Goal: Task Accomplishment & Management: Manage account settings

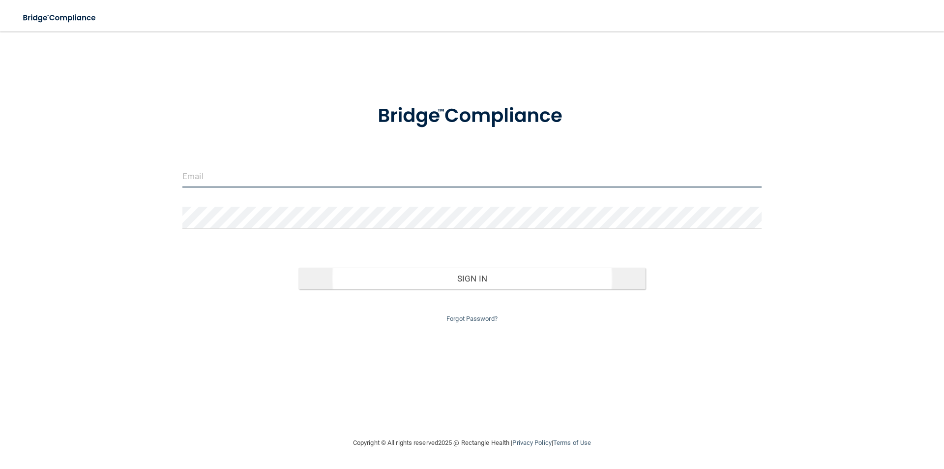
type input "[PERSON_NAME][EMAIL_ADDRESS][DOMAIN_NAME]"
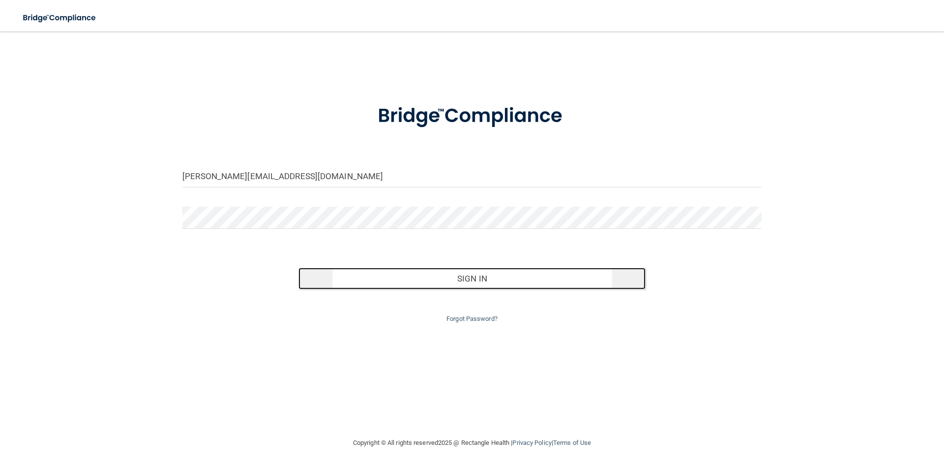
click at [461, 278] on button "Sign In" at bounding box center [472, 278] width 348 height 22
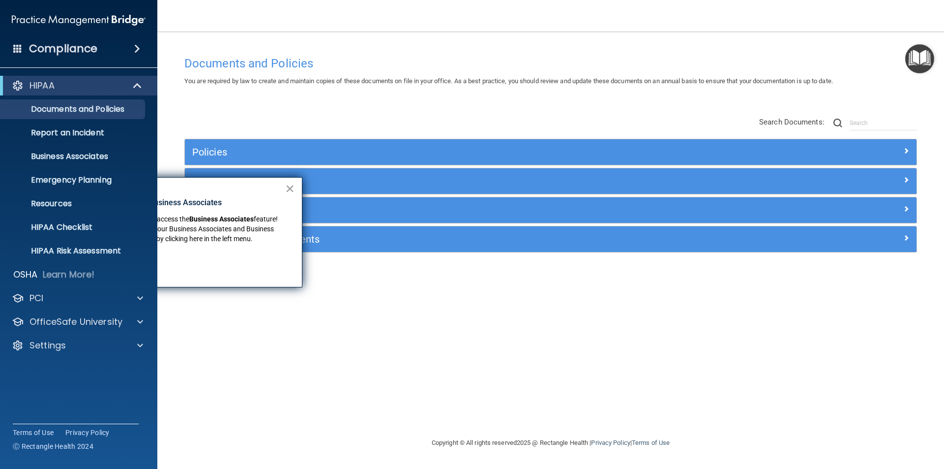
click at [289, 190] on button "×" at bounding box center [289, 188] width 9 height 16
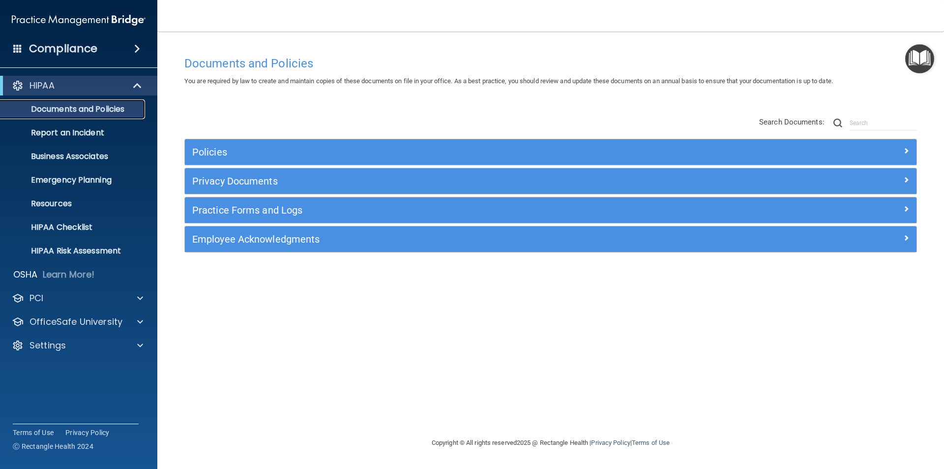
click at [70, 109] on p "Documents and Policies" at bounding box center [73, 109] width 134 height 10
click at [53, 50] on h4 "Compliance" at bounding box center [63, 49] width 68 height 14
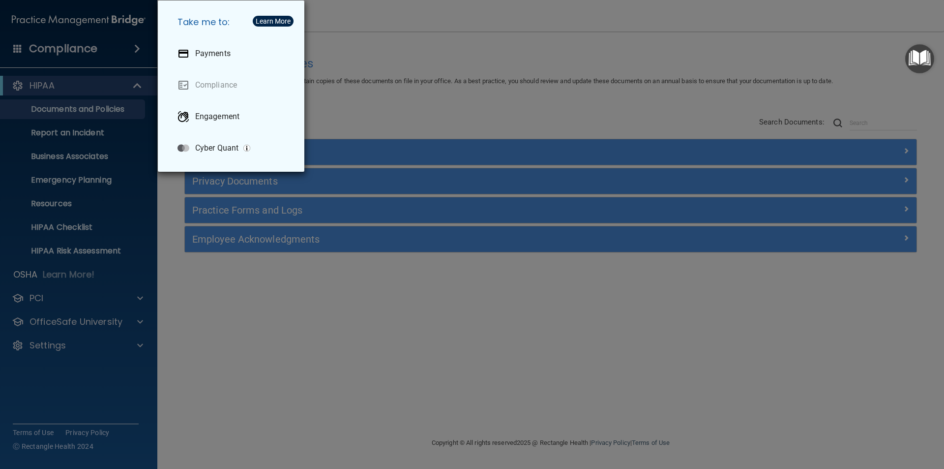
click at [406, 102] on div "Take me to: Payments Compliance Engagement Cyber Quant" at bounding box center [472, 234] width 944 height 469
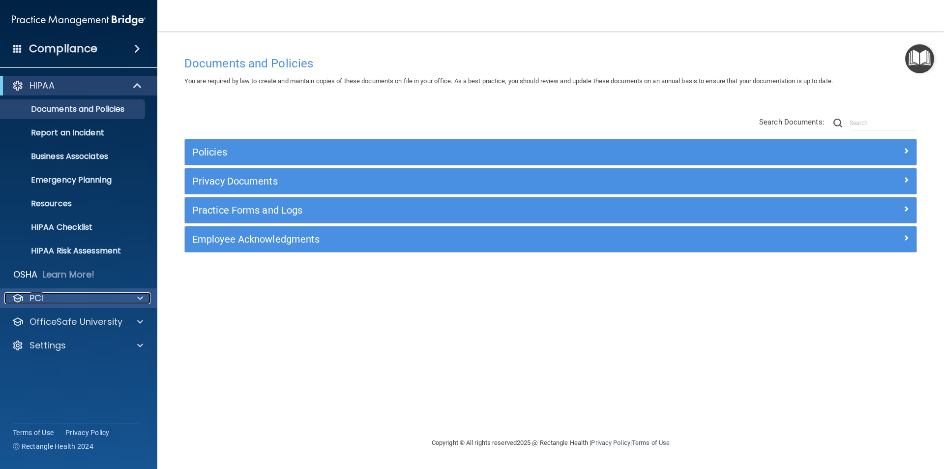
click at [46, 297] on div "PCI" at bounding box center [65, 298] width 122 height 12
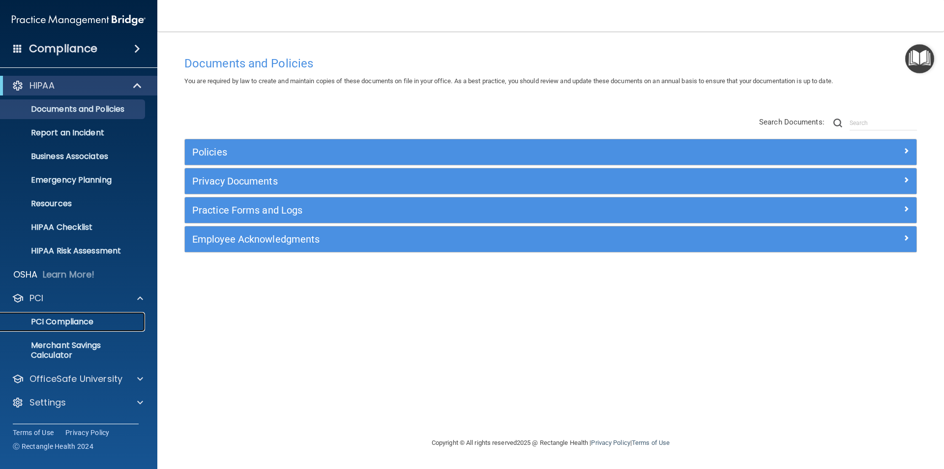
click at [64, 323] on p "PCI Compliance" at bounding box center [73, 322] width 134 height 10
click at [88, 375] on p "OfficeSafe University" at bounding box center [75, 379] width 93 height 12
click at [73, 401] on p "HIPAA Training" at bounding box center [46, 402] width 81 height 10
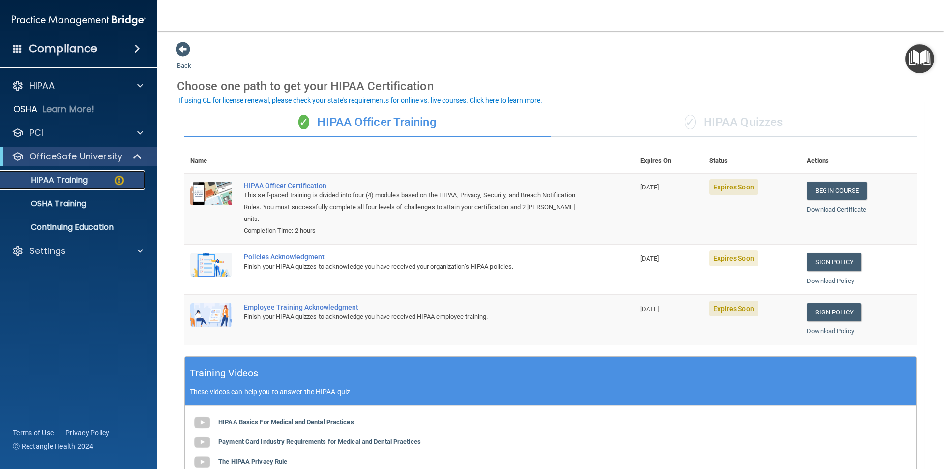
scroll to position [49, 0]
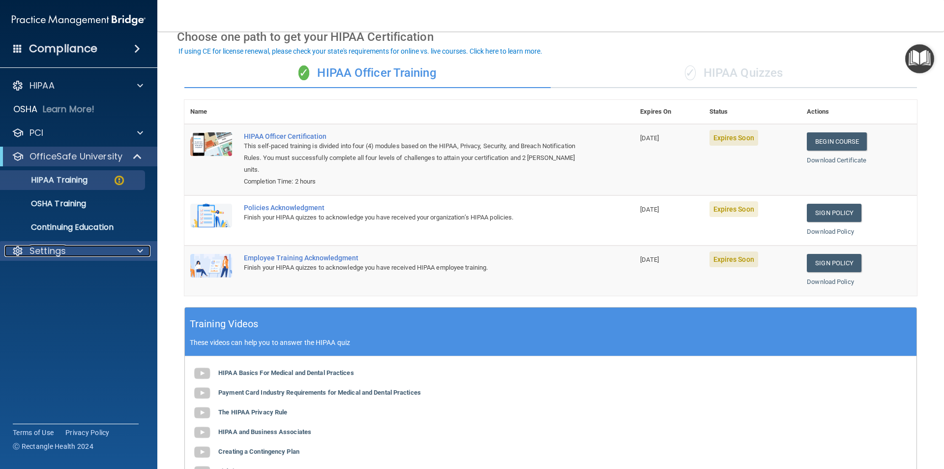
click at [57, 250] on p "Settings" at bounding box center [47, 251] width 36 height 12
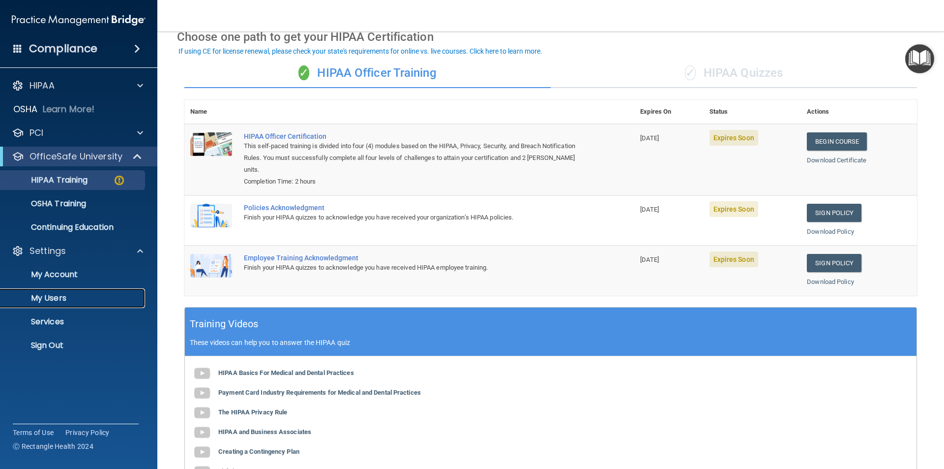
click at [63, 300] on p "My Users" at bounding box center [73, 298] width 134 height 10
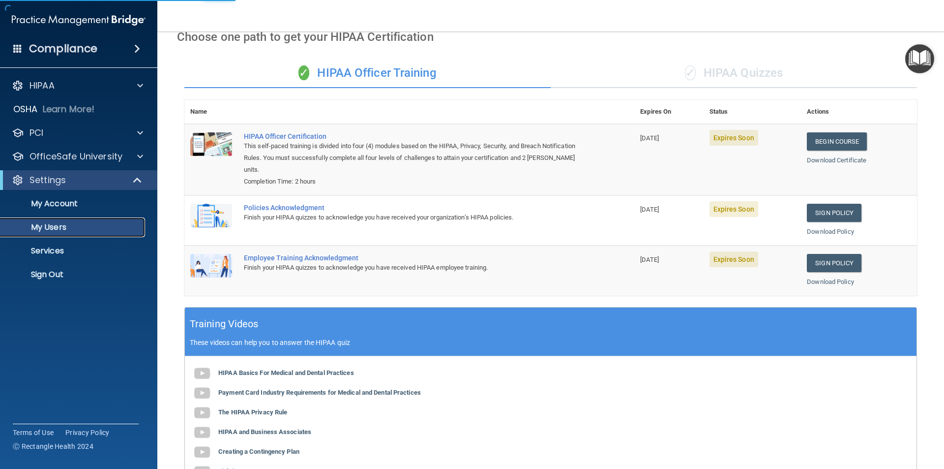
select select "20"
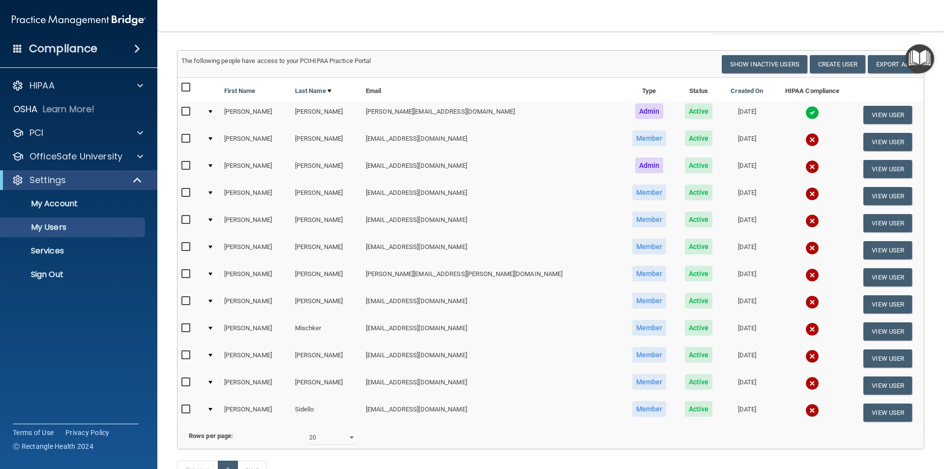
click at [183, 192] on input "checkbox" at bounding box center [186, 193] width 11 height 8
checkbox input "true"
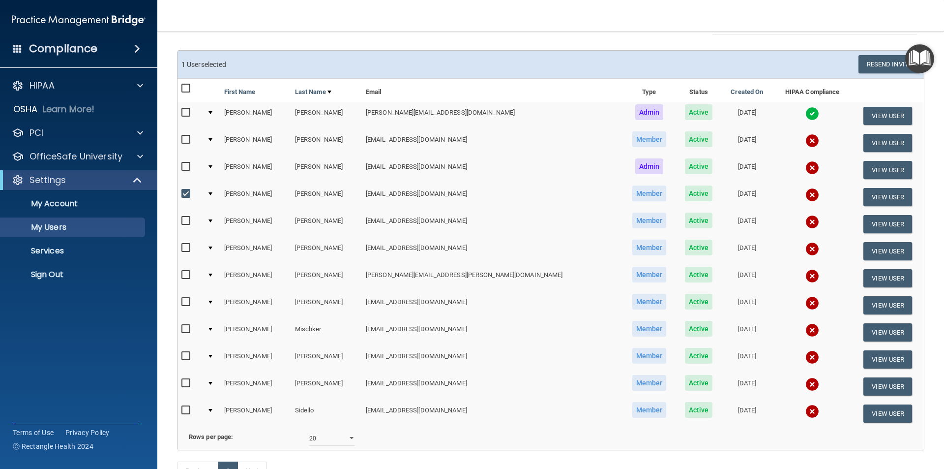
click at [180, 220] on td at bounding box center [190, 223] width 26 height 27
click at [187, 222] on input "checkbox" at bounding box center [186, 221] width 11 height 8
checkbox input "true"
click at [188, 250] on input "checkbox" at bounding box center [186, 248] width 11 height 8
checkbox input "true"
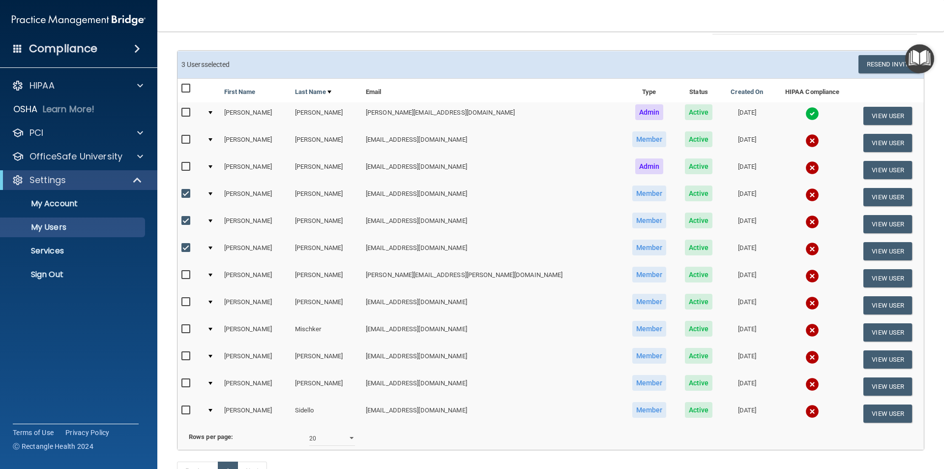
click at [183, 275] on input "checkbox" at bounding box center [186, 275] width 11 height 8
checkbox input "true"
click at [185, 354] on input "checkbox" at bounding box center [186, 356] width 11 height 8
checkbox input "true"
click at [183, 412] on input "checkbox" at bounding box center [186, 410] width 11 height 8
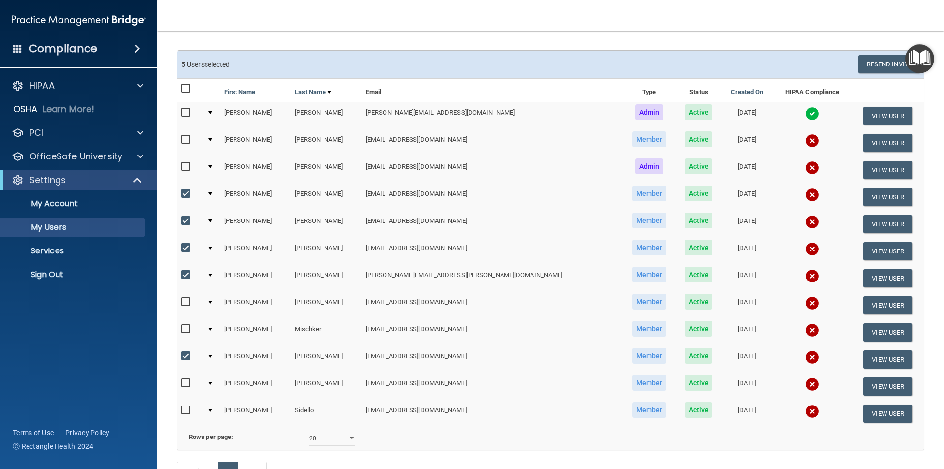
checkbox input "true"
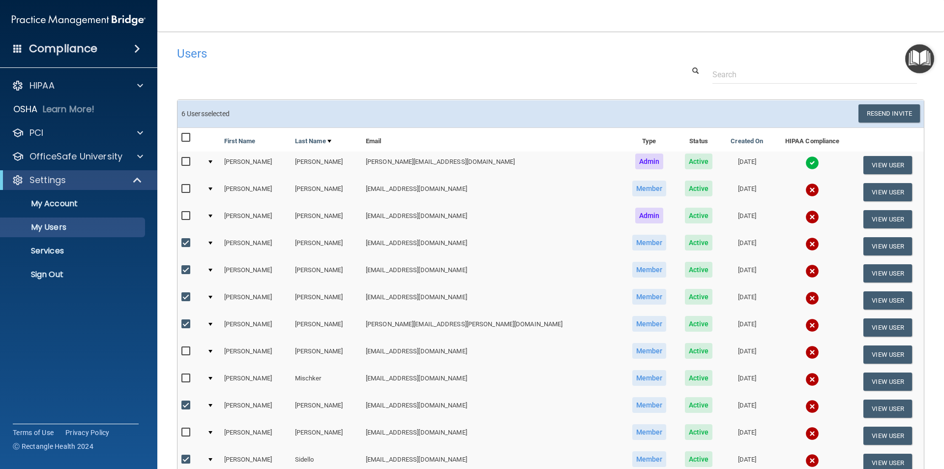
scroll to position [49, 0]
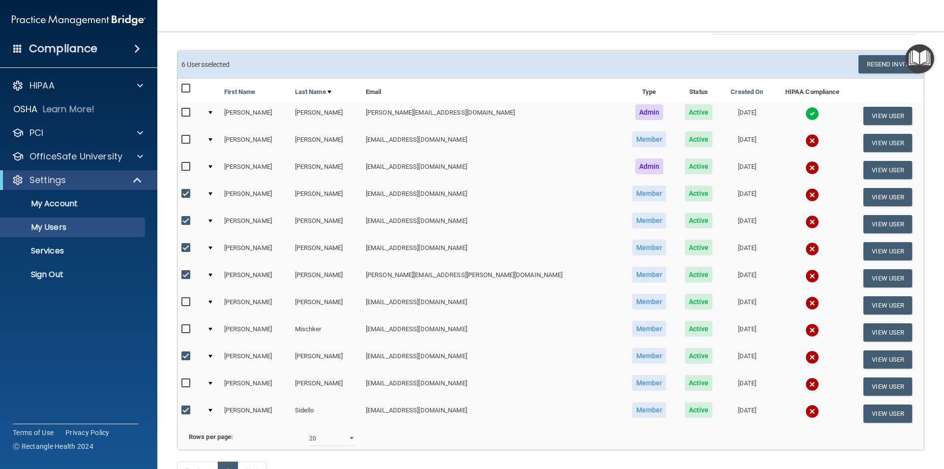
click at [212, 194] on div at bounding box center [210, 193] width 4 height 3
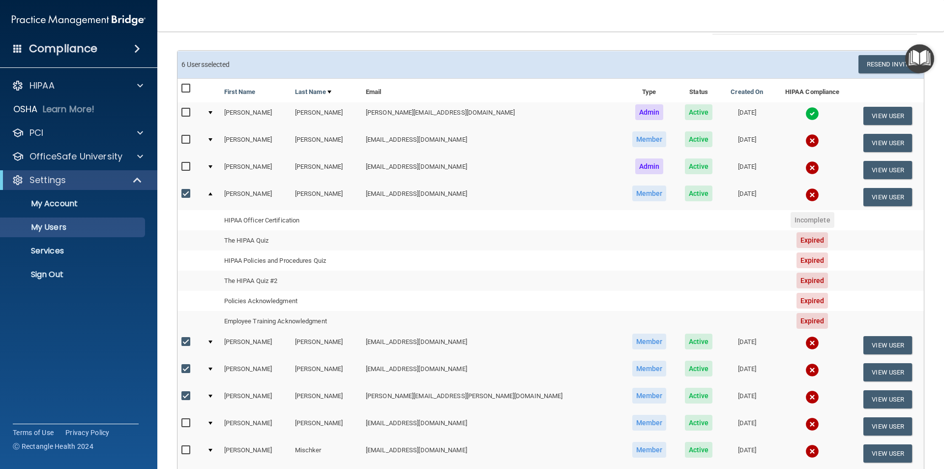
click at [632, 195] on span "Member" at bounding box center [649, 193] width 34 height 16
click at [685, 195] on span "Active" at bounding box center [699, 193] width 28 height 16
click at [875, 196] on button "View User" at bounding box center [887, 197] width 49 height 18
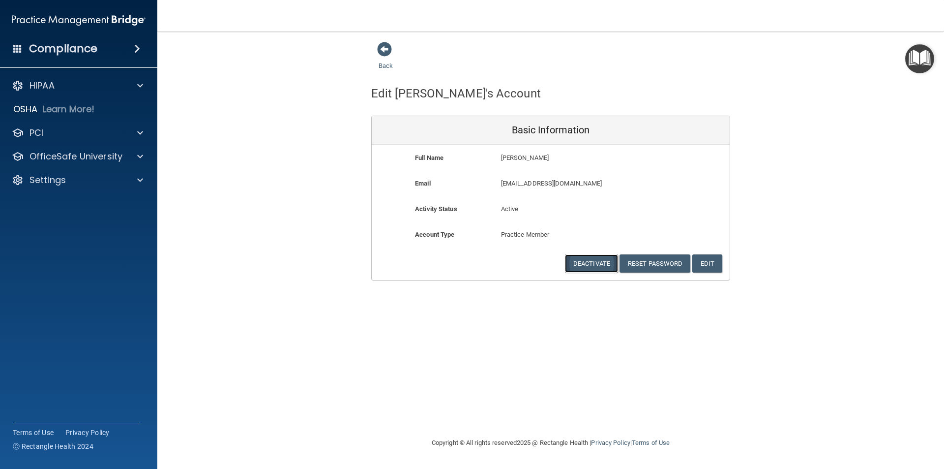
click at [586, 263] on button "Deactivate" at bounding box center [591, 263] width 53 height 18
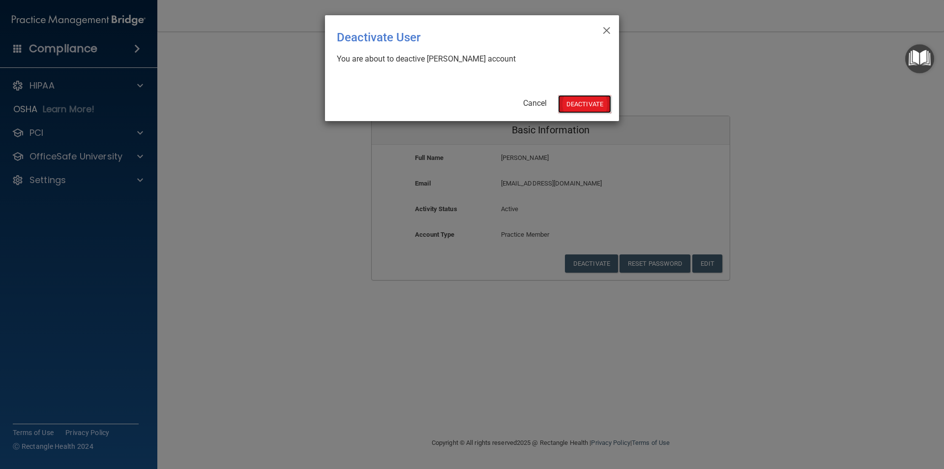
click at [579, 107] on button "Deactivate" at bounding box center [584, 104] width 53 height 18
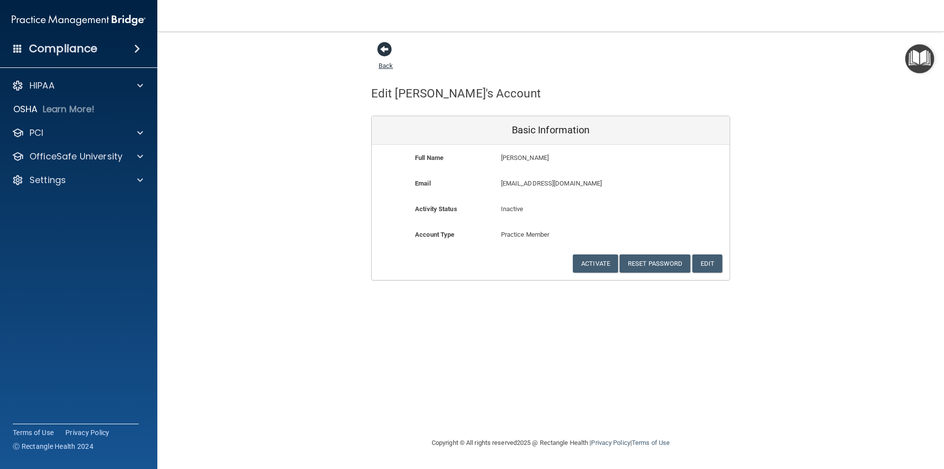
click at [382, 48] on span at bounding box center [384, 49] width 15 height 15
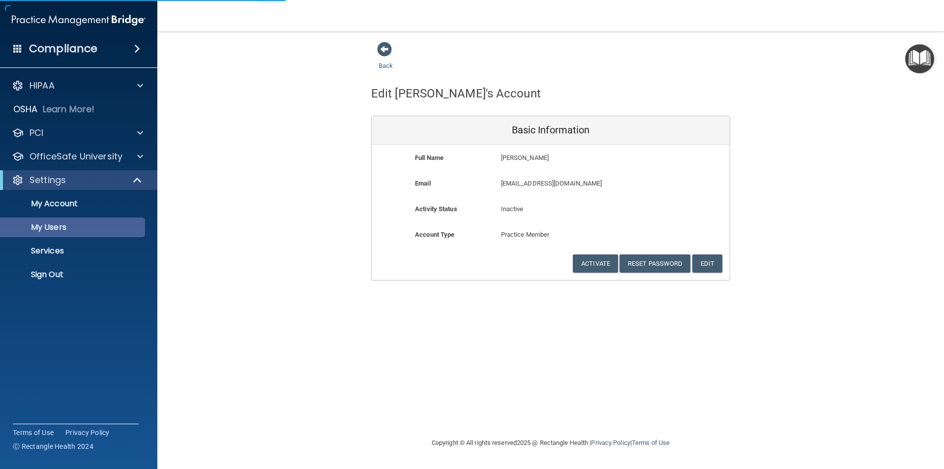
select select "20"
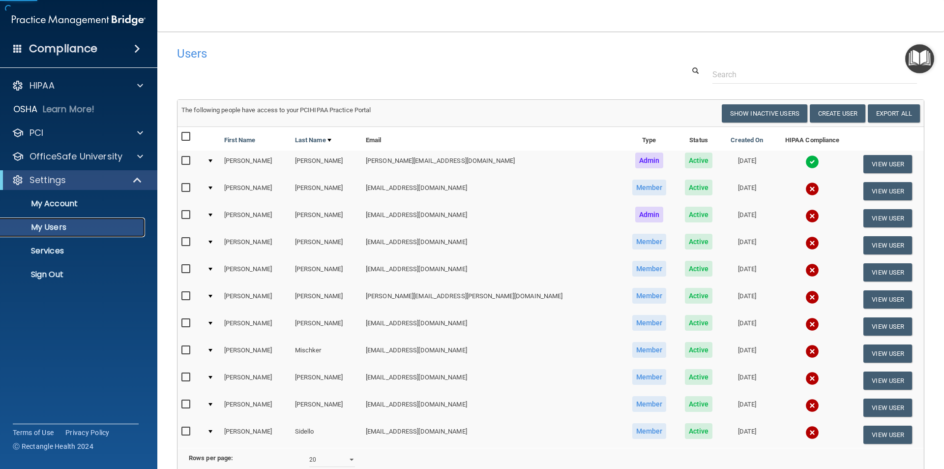
click at [62, 225] on p "My Users" at bounding box center [73, 227] width 134 height 10
click at [188, 243] on input "checkbox" at bounding box center [186, 242] width 11 height 8
checkbox input "true"
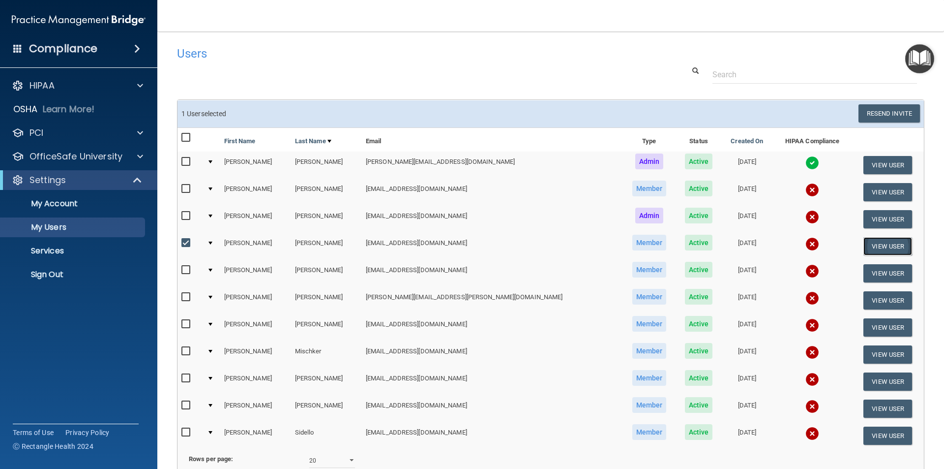
click at [873, 245] on button "View User" at bounding box center [887, 246] width 49 height 18
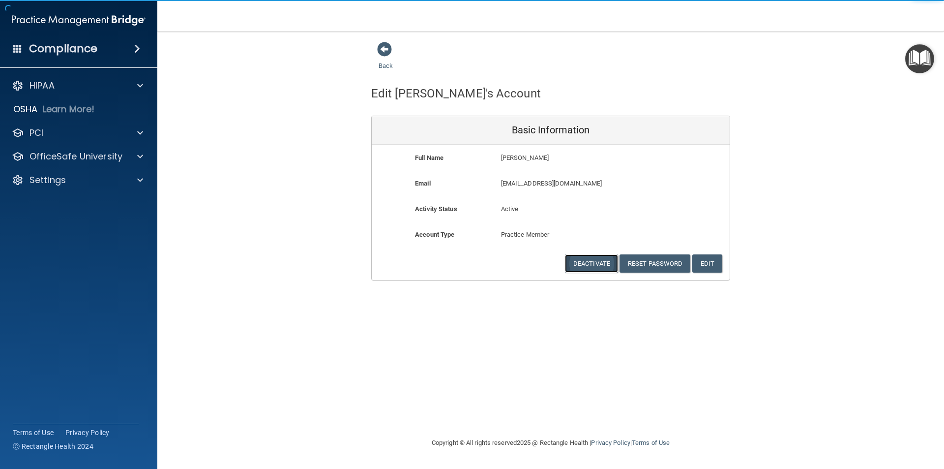
click at [595, 261] on button "Deactivate" at bounding box center [591, 263] width 53 height 18
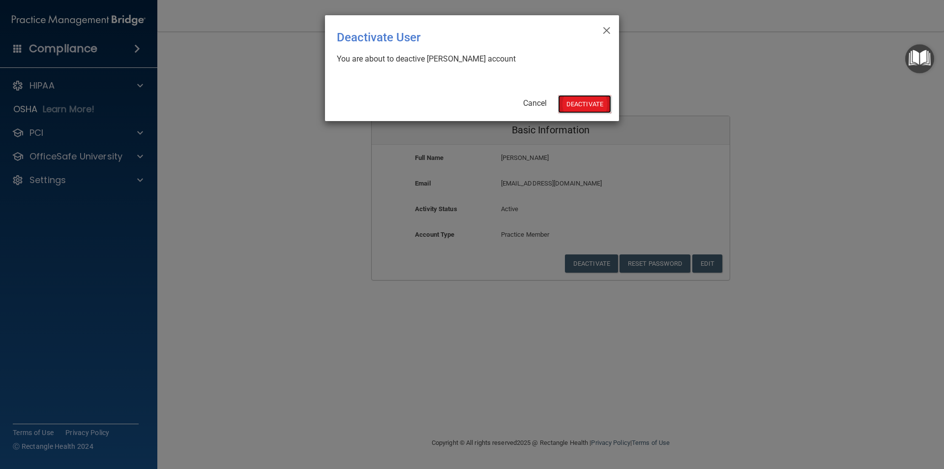
click at [576, 105] on button "Deactivate" at bounding box center [584, 104] width 53 height 18
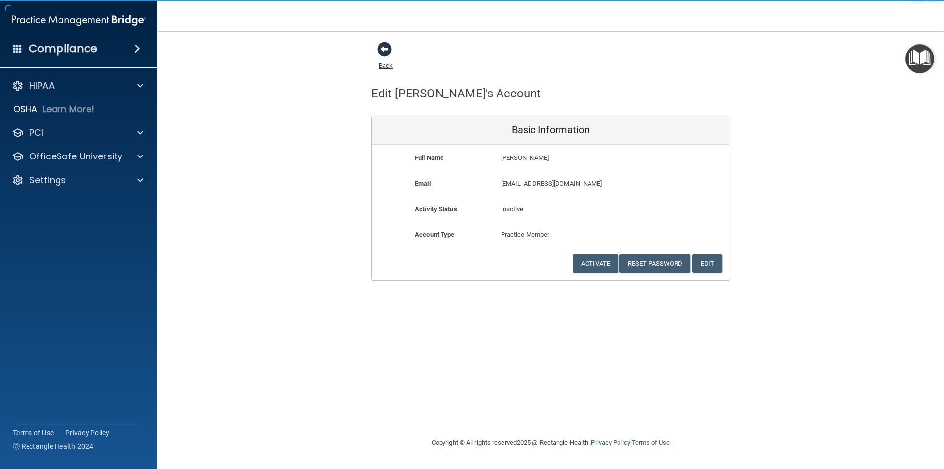
click at [384, 51] on span at bounding box center [384, 49] width 15 height 15
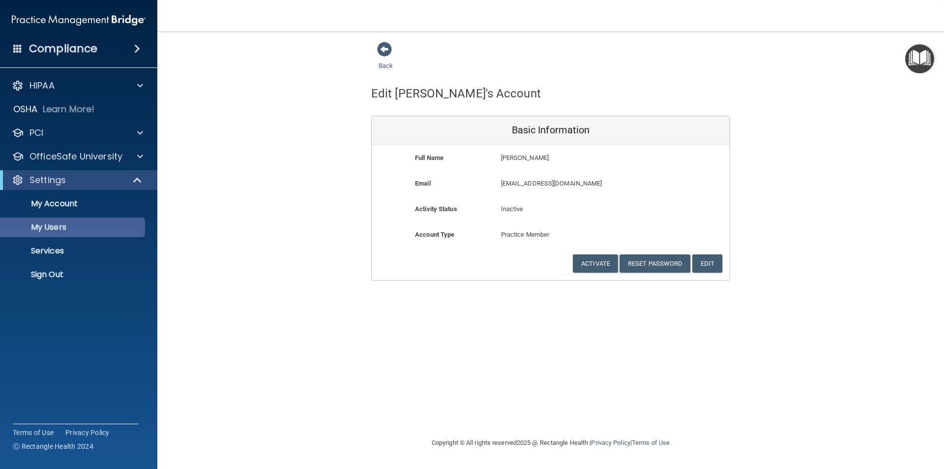
select select "20"
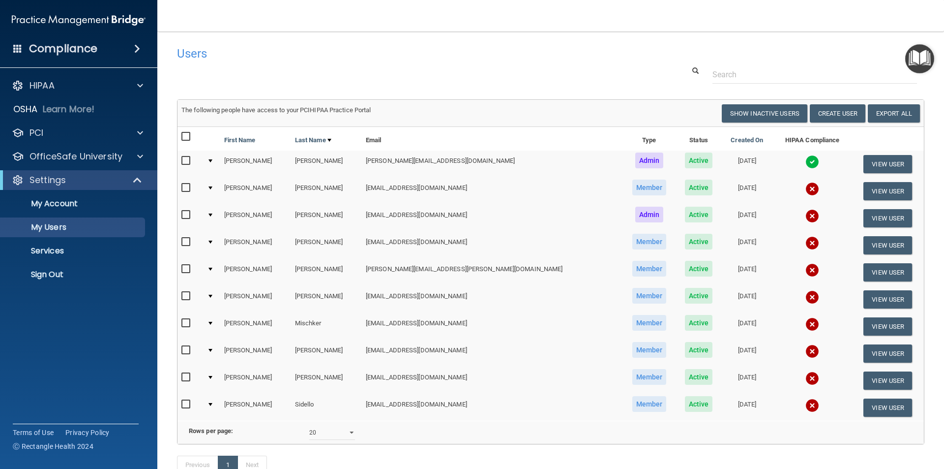
click at [185, 242] on input "checkbox" at bounding box center [186, 242] width 11 height 8
checkbox input "true"
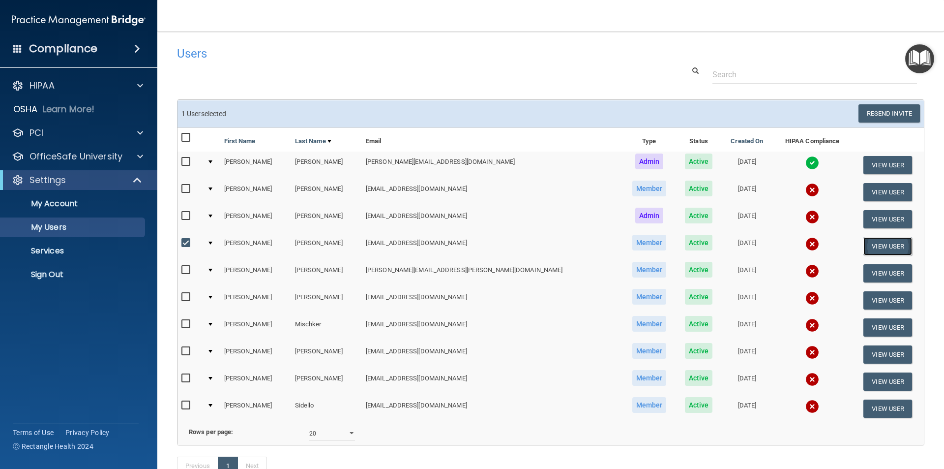
click at [876, 247] on button "View User" at bounding box center [887, 246] width 49 height 18
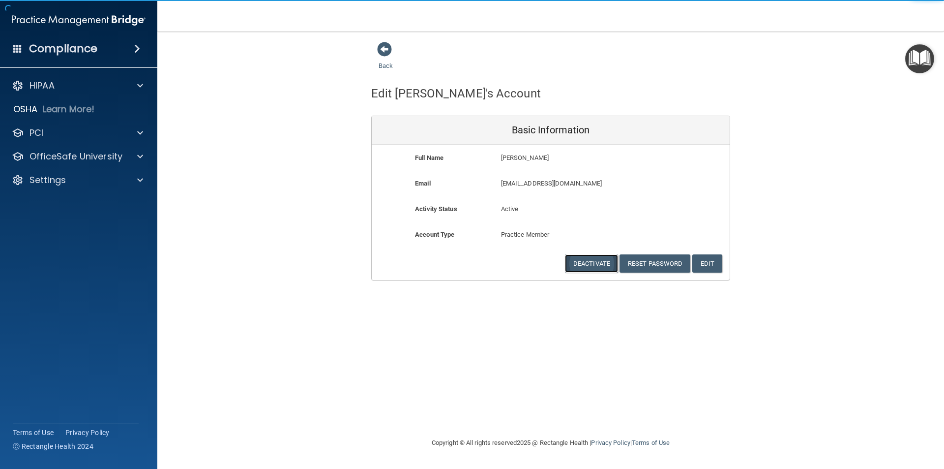
click at [580, 262] on button "Deactivate" at bounding box center [591, 263] width 53 height 18
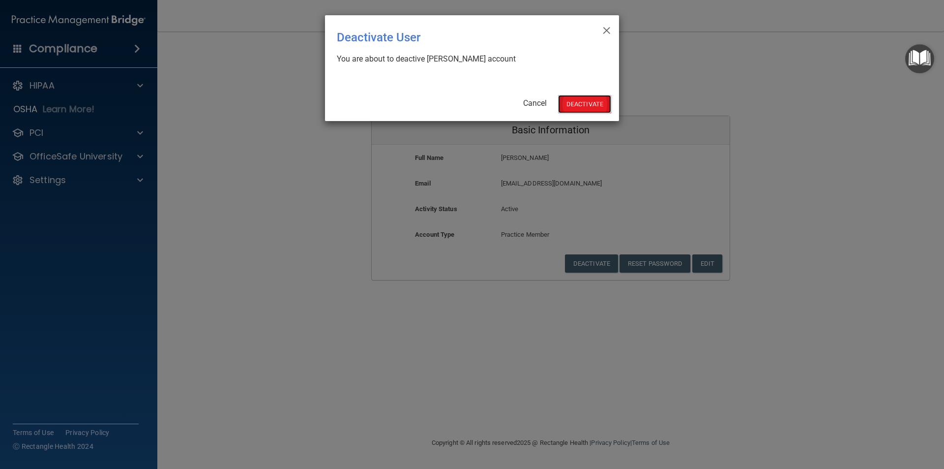
click at [576, 102] on button "Deactivate" at bounding box center [584, 104] width 53 height 18
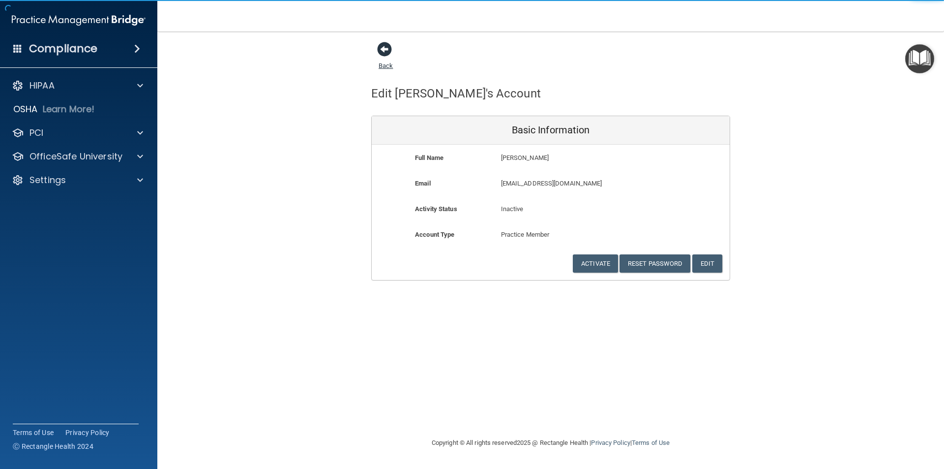
click at [380, 49] on span at bounding box center [384, 49] width 15 height 15
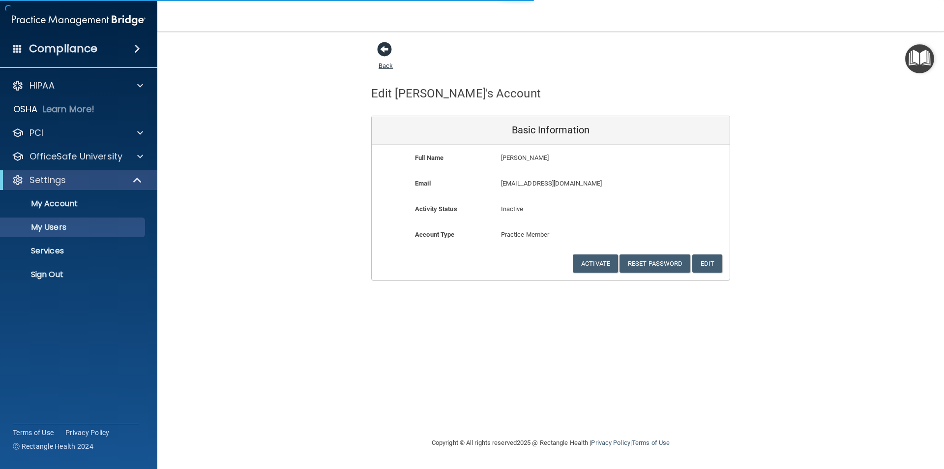
select select "20"
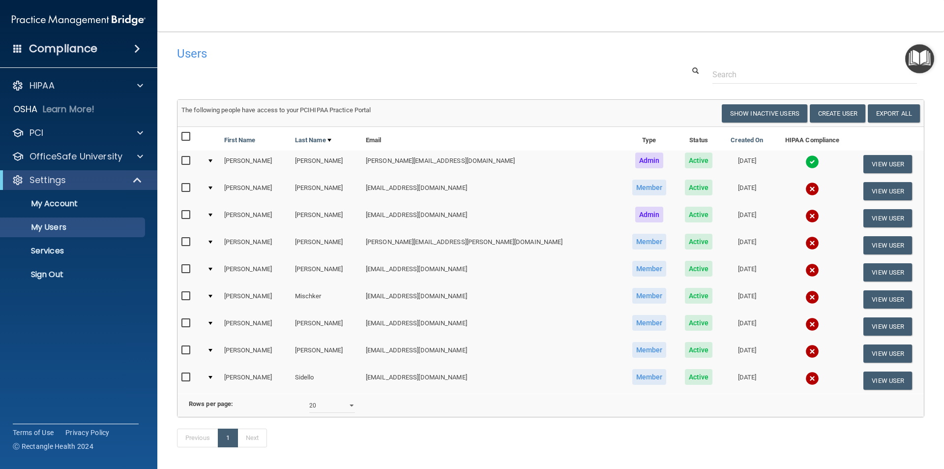
click at [184, 240] on input "checkbox" at bounding box center [186, 242] width 11 height 8
checkbox input "true"
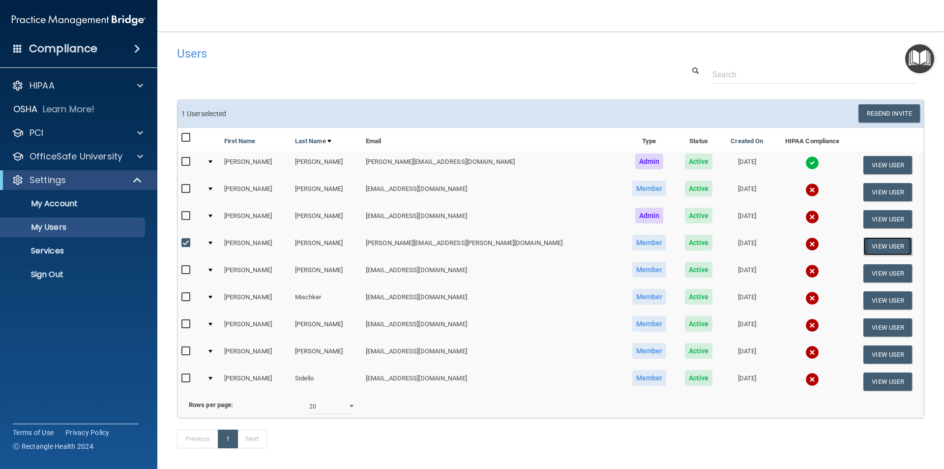
click at [875, 250] on button "View User" at bounding box center [887, 246] width 49 height 18
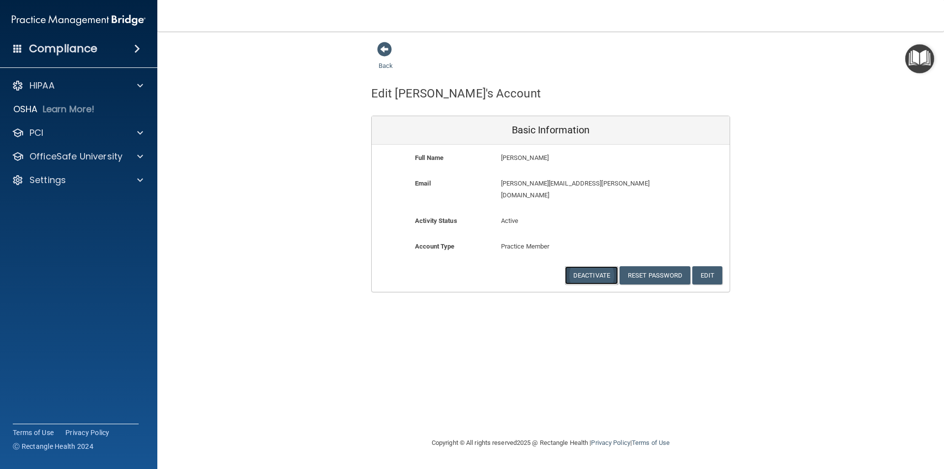
click at [596, 266] on button "Deactivate" at bounding box center [591, 275] width 53 height 18
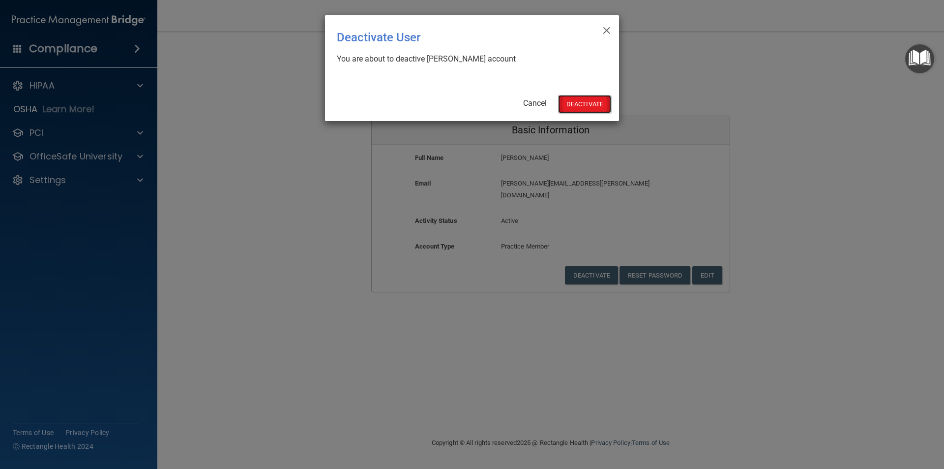
click at [592, 101] on button "Deactivate" at bounding box center [584, 104] width 53 height 18
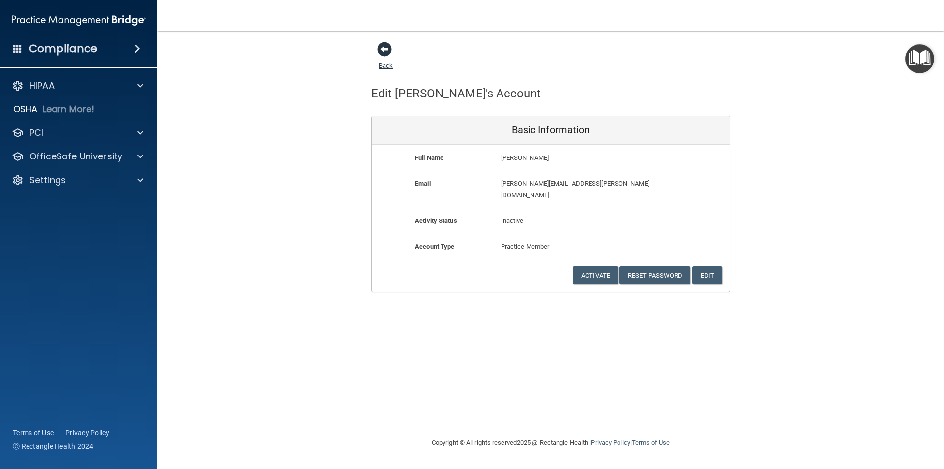
click at [385, 55] on span at bounding box center [384, 49] width 15 height 15
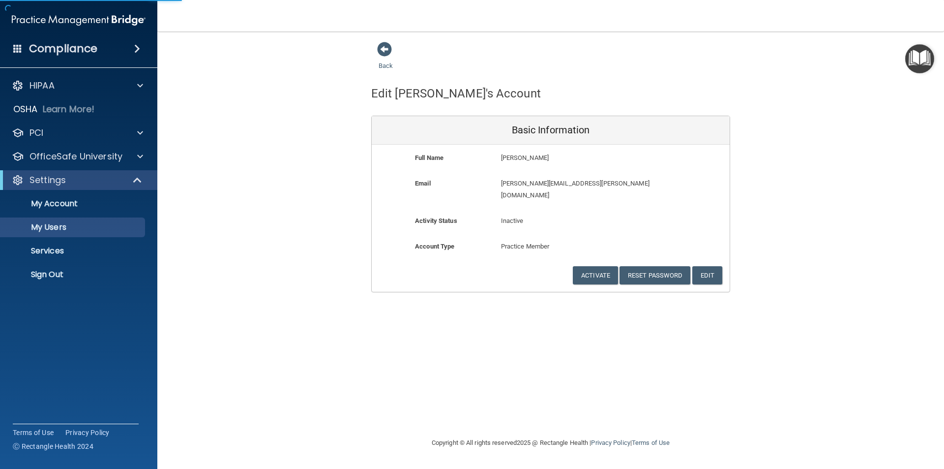
select select "20"
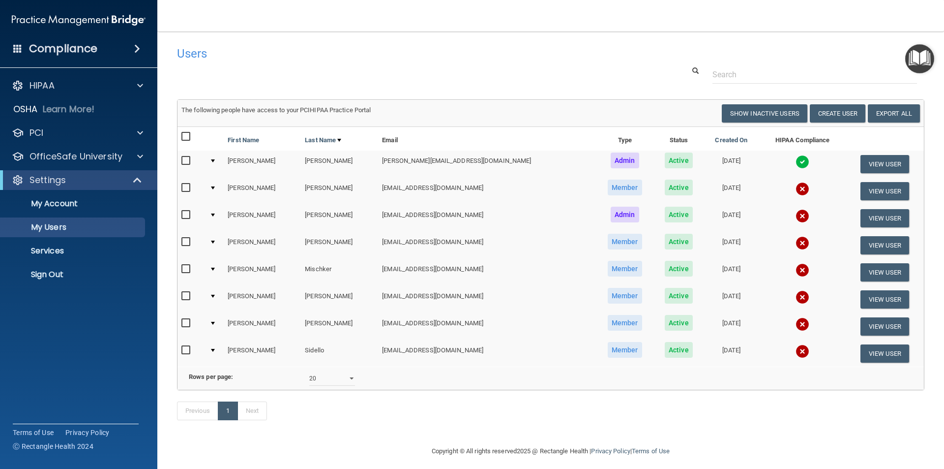
click at [184, 293] on input "checkbox" at bounding box center [186, 296] width 11 height 8
checkbox input "true"
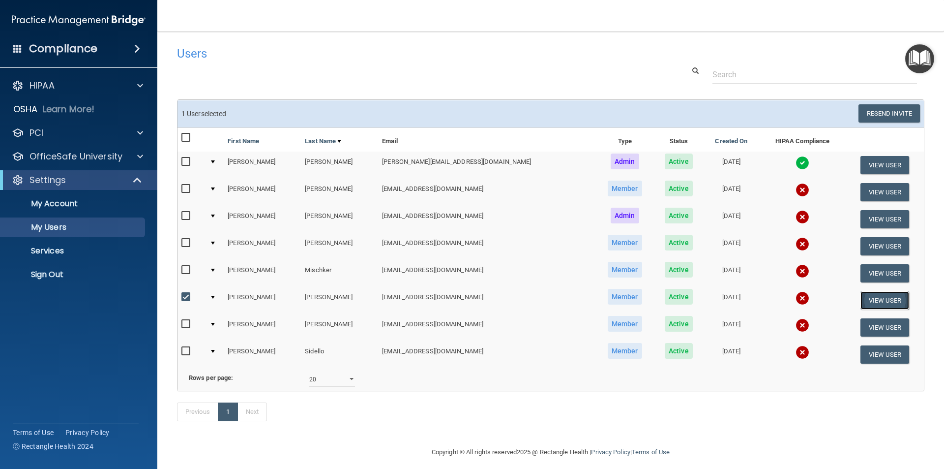
click at [872, 301] on button "View User" at bounding box center [884, 300] width 49 height 18
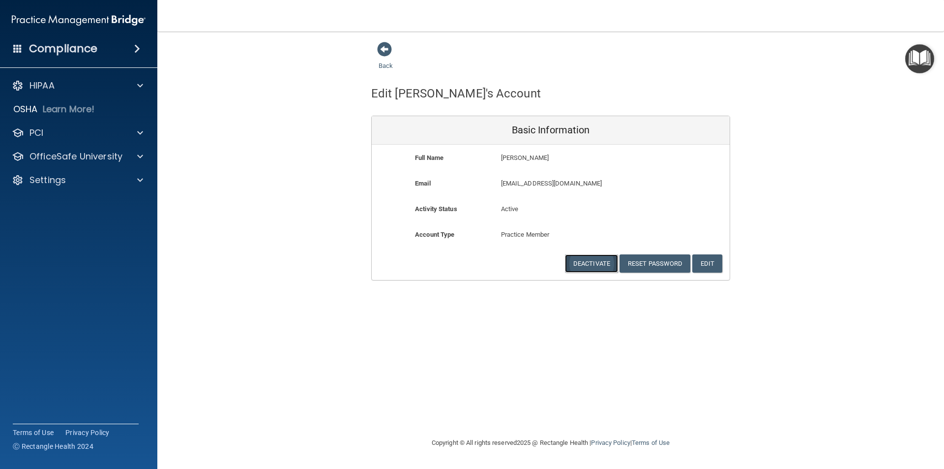
click at [595, 264] on button "Deactivate" at bounding box center [591, 263] width 53 height 18
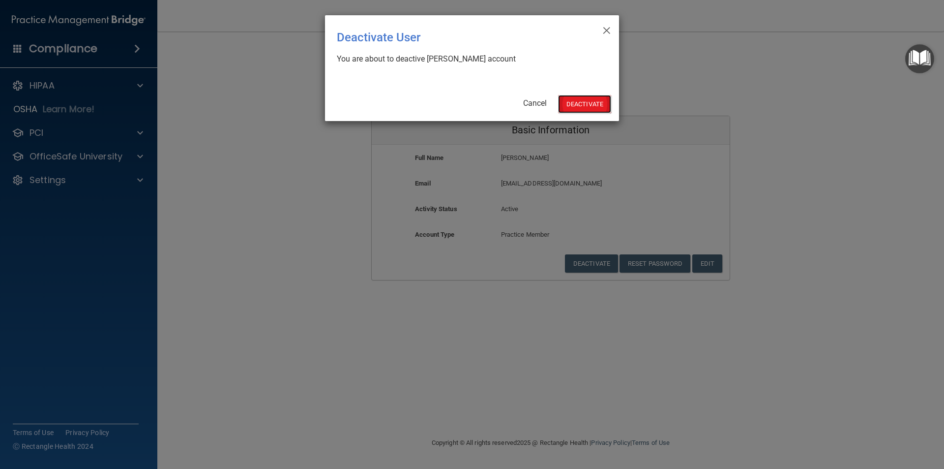
click at [589, 98] on button "Deactivate" at bounding box center [584, 104] width 53 height 18
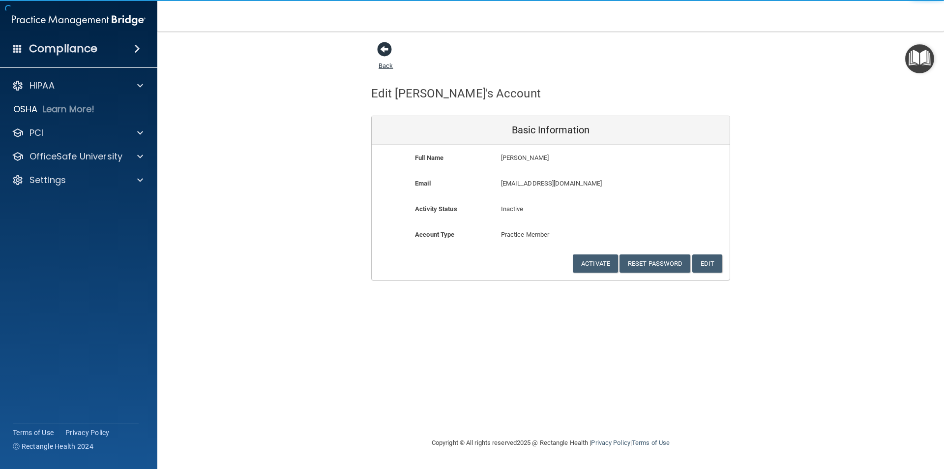
click at [384, 52] on span at bounding box center [384, 49] width 15 height 15
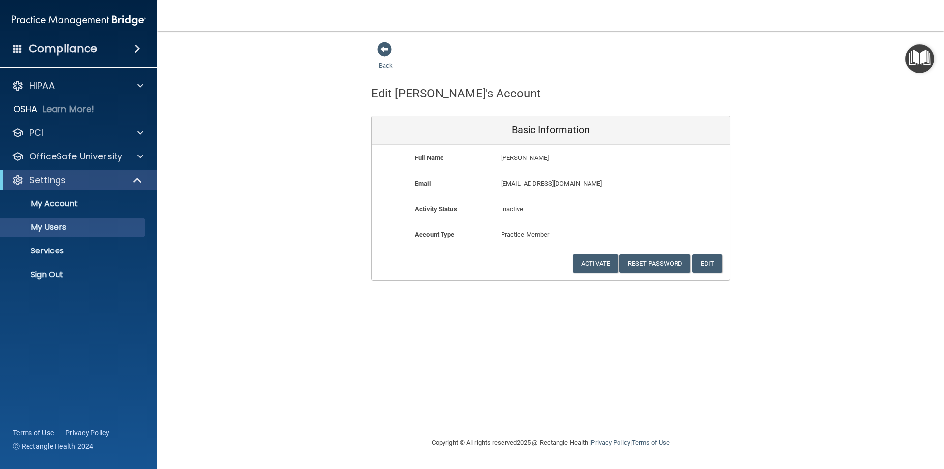
select select "20"
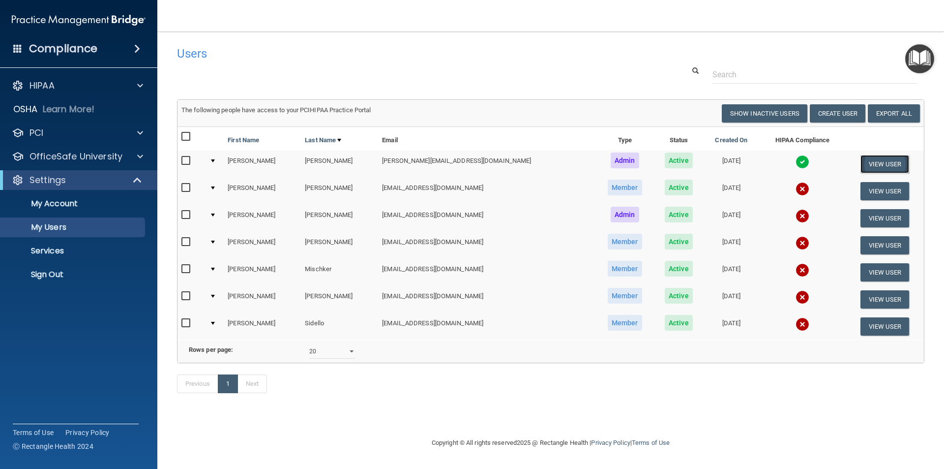
click at [885, 159] on button "View User" at bounding box center [884, 164] width 49 height 18
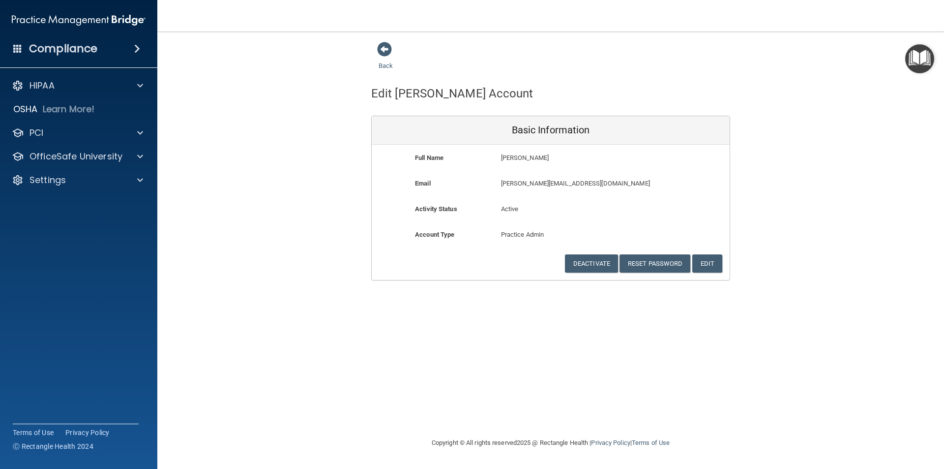
click at [389, 60] on div "Back" at bounding box center [401, 56] width 60 height 30
click at [386, 64] on link "Back" at bounding box center [386, 59] width 14 height 19
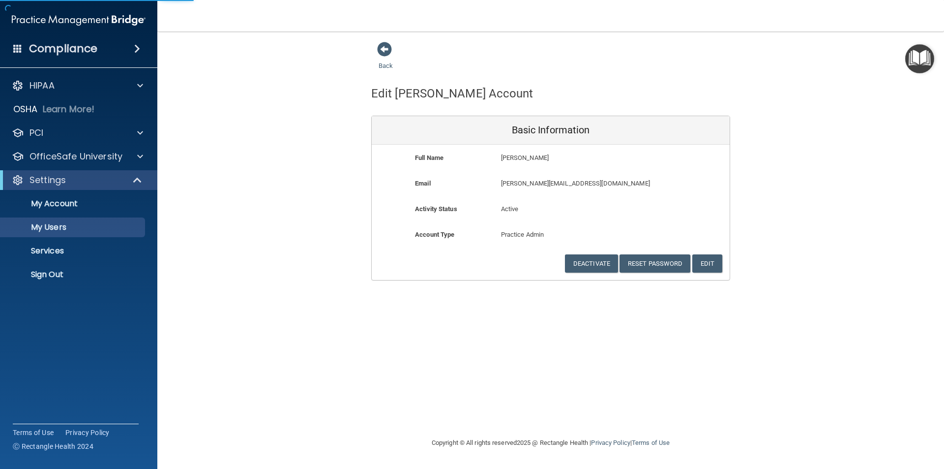
select select "20"
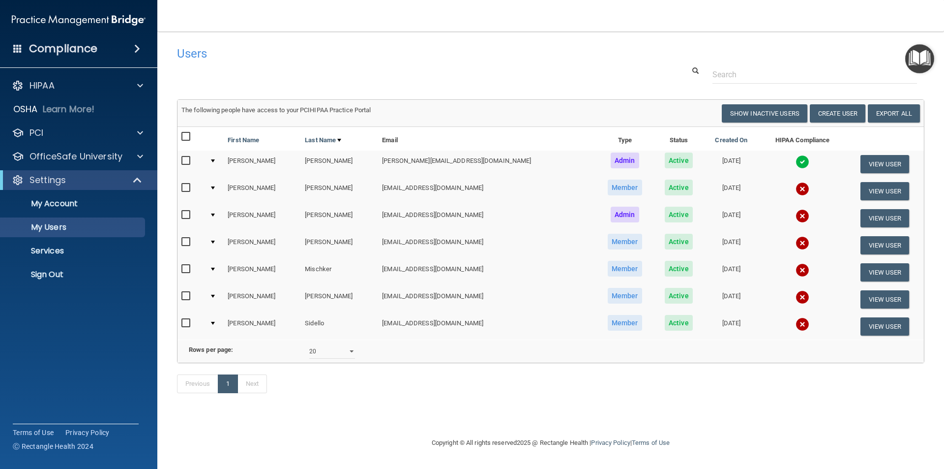
click at [215, 160] on div at bounding box center [213, 160] width 4 height 3
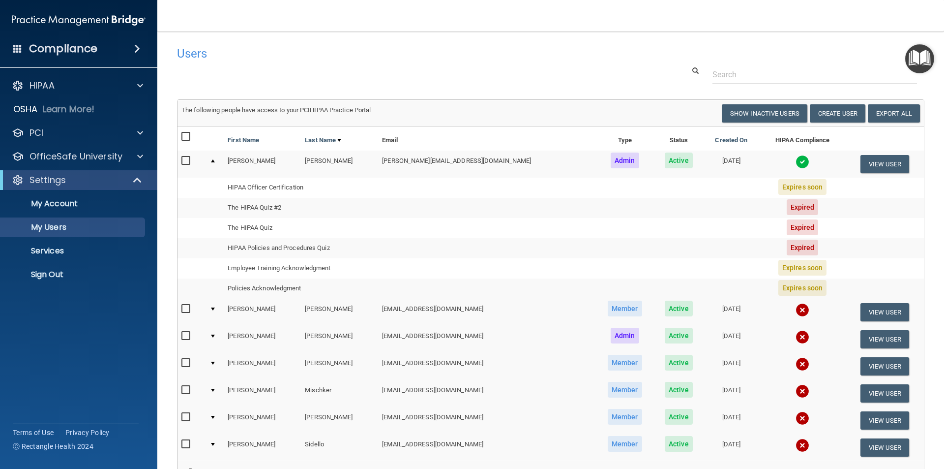
click at [377, 24] on nav "Toggle navigation Berta Alvarez shoemaker-gilson@sbcglobal.net Manage My Enterp…" at bounding box center [550, 15] width 787 height 31
click at [188, 158] on input "checkbox" at bounding box center [186, 161] width 11 height 8
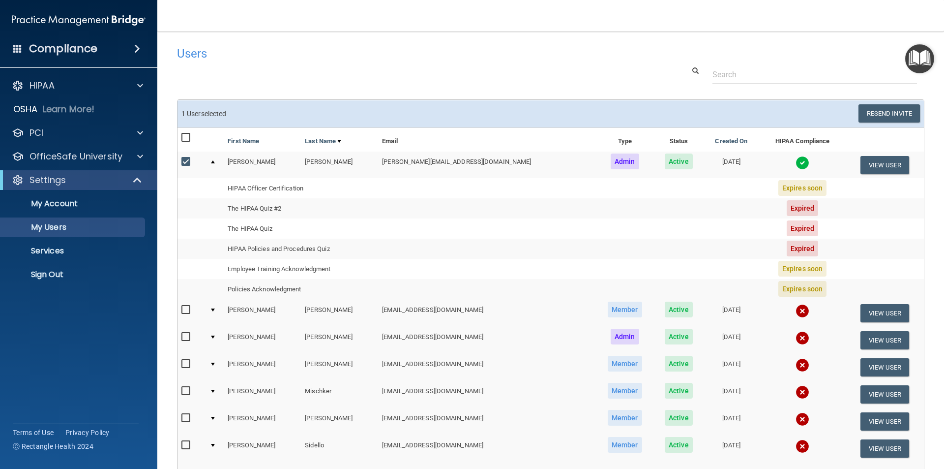
click at [187, 161] on input "checkbox" at bounding box center [186, 162] width 11 height 8
checkbox input "false"
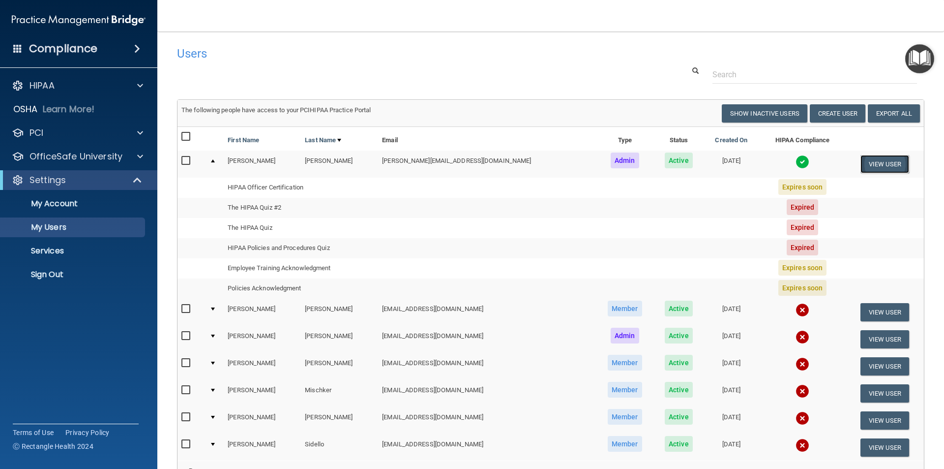
click at [862, 167] on button "View User" at bounding box center [884, 164] width 49 height 18
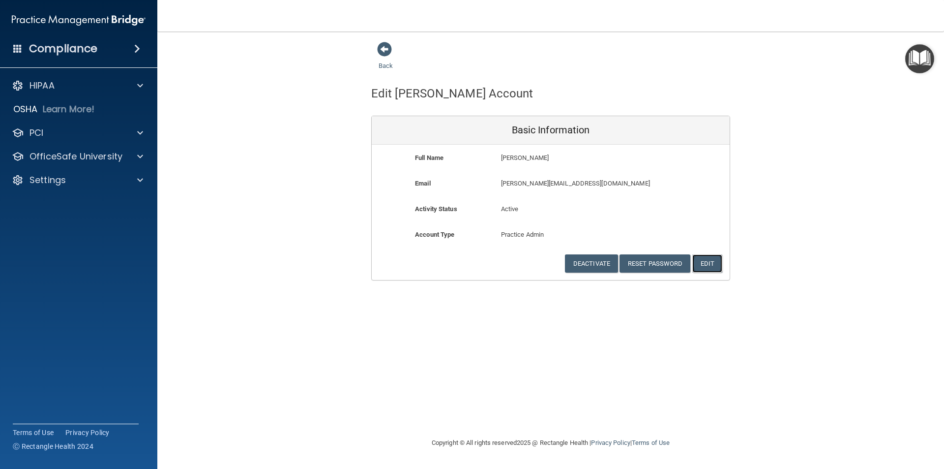
click at [714, 264] on button "Edit" at bounding box center [707, 263] width 30 height 18
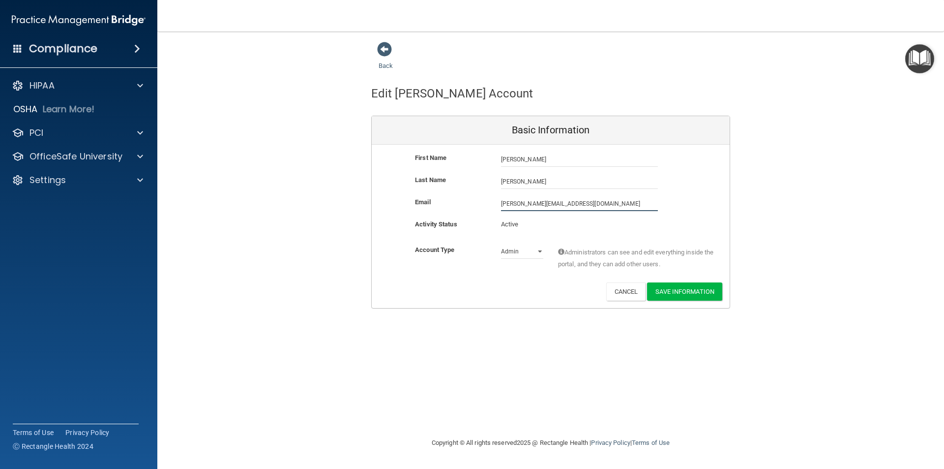
click at [608, 202] on input "[PERSON_NAME][EMAIL_ADDRESS][DOMAIN_NAME]" at bounding box center [579, 203] width 157 height 15
click at [620, 297] on button "Cancel" at bounding box center [626, 291] width 40 height 18
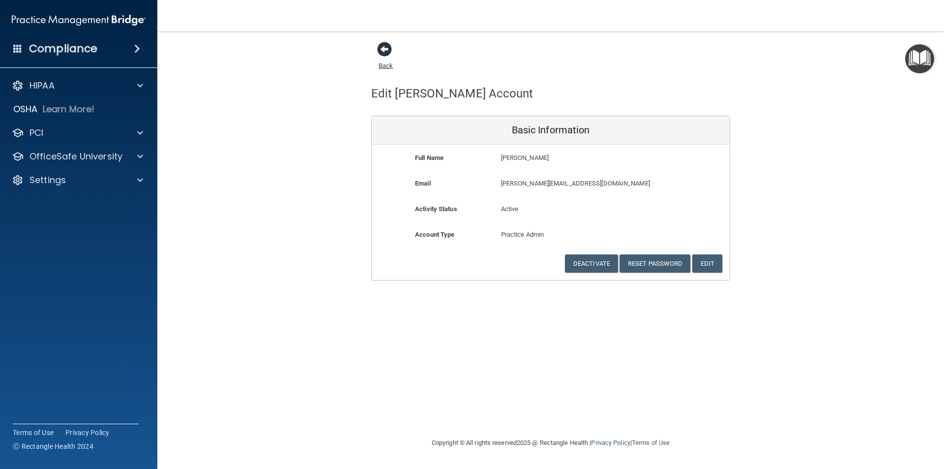
click at [380, 51] on span at bounding box center [384, 49] width 15 height 15
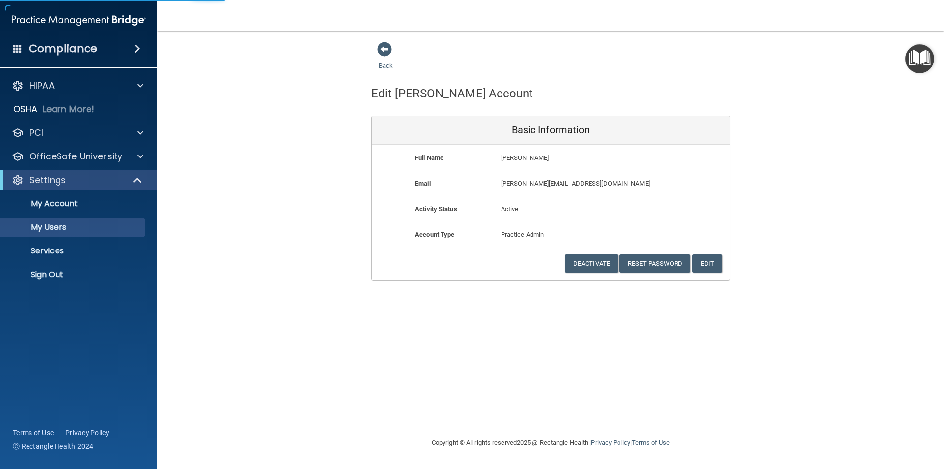
select select "20"
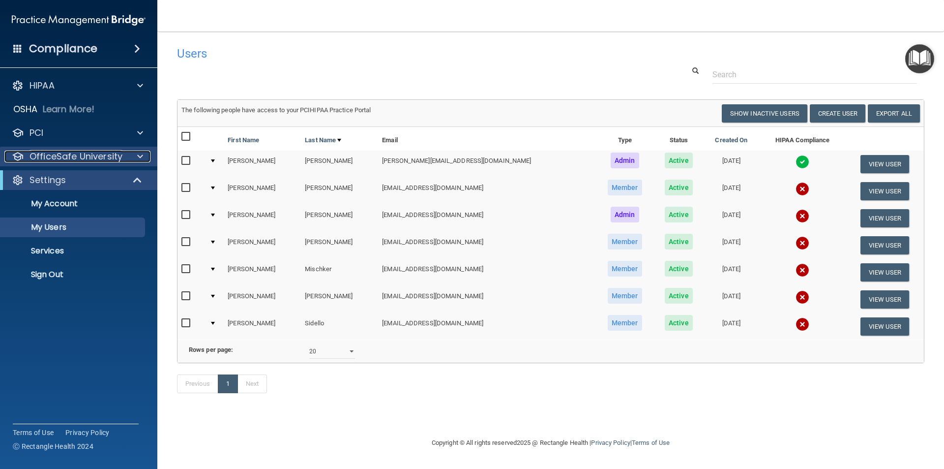
click at [71, 158] on p "OfficeSafe University" at bounding box center [75, 156] width 93 height 12
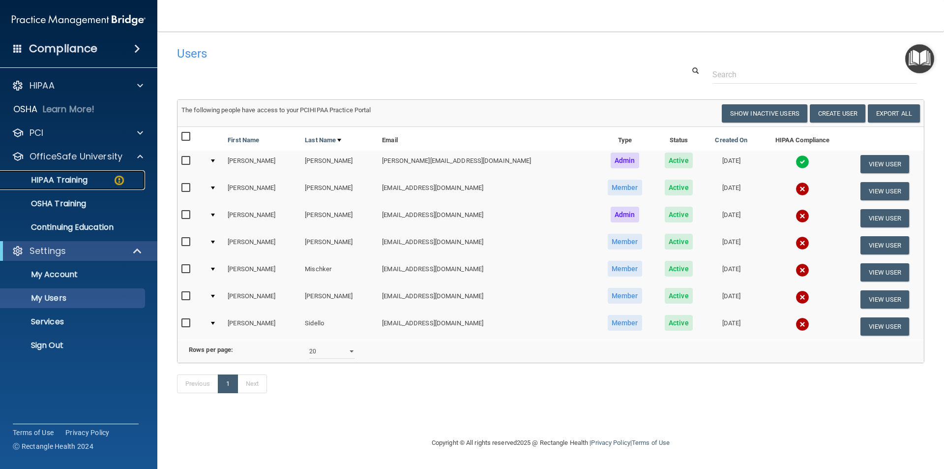
click at [60, 179] on p "HIPAA Training" at bounding box center [46, 180] width 81 height 10
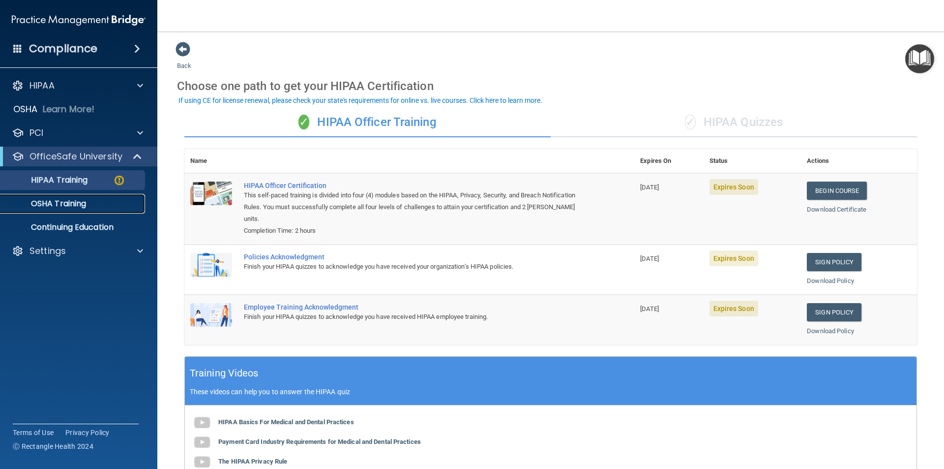
click at [60, 204] on p "OSHA Training" at bounding box center [46, 204] width 80 height 10
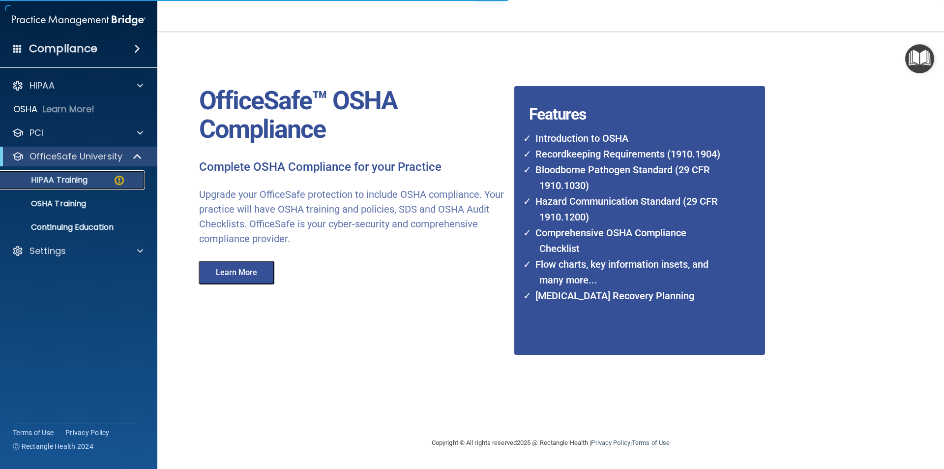
click at [75, 175] on p "HIPAA Training" at bounding box center [46, 180] width 81 height 10
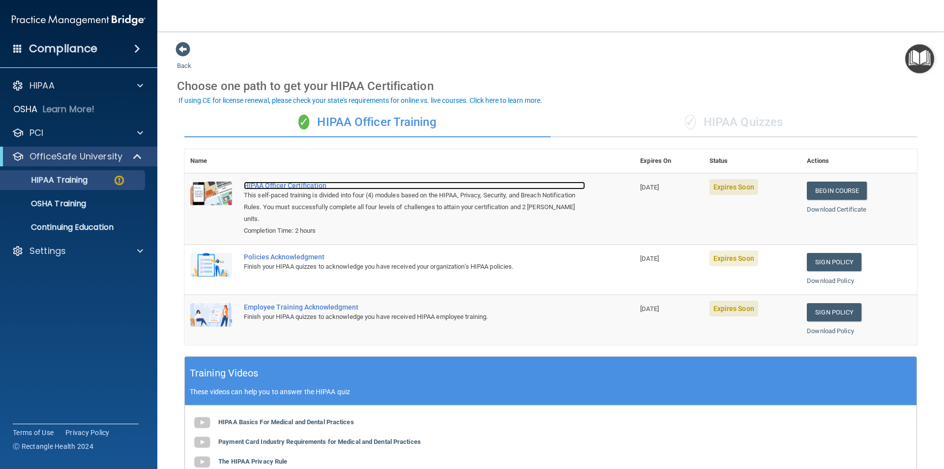
click at [286, 184] on div "HIPAA Officer Certification" at bounding box center [414, 185] width 341 height 8
